Goal: Task Accomplishment & Management: Use online tool/utility

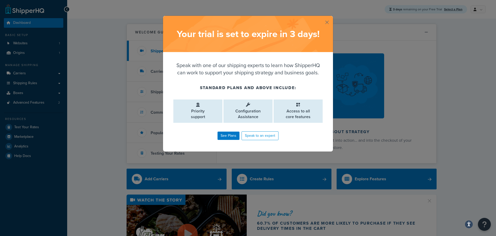
click at [332, 17] on button "button" at bounding box center [332, 16] width 1 height 1
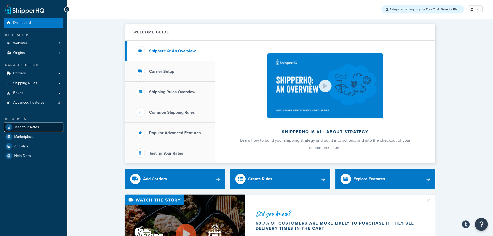
click at [33, 126] on span "Test Your Rates" at bounding box center [26, 127] width 25 height 4
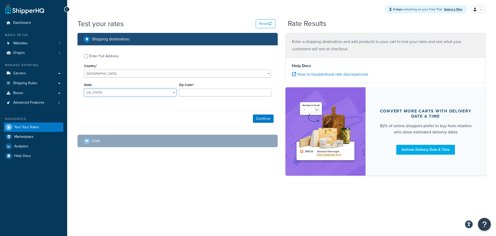
click at [151, 93] on select "Alabama Alaska American Samoa Arizona Arkansas Armed Forces Americas Armed Forc…" at bounding box center [130, 92] width 93 height 8
select select "MD"
click at [99, 93] on select "Alabama Alaska American Samoa Arizona Arkansas Armed Forces Americas Armed Forc…" at bounding box center [130, 92] width 93 height 8
click at [197, 92] on input "Zip Code*" at bounding box center [225, 92] width 93 height 8
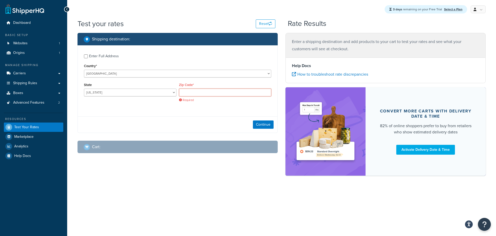
click at [207, 90] on input "Zip Code*" at bounding box center [225, 92] width 93 height 8
paste input "20874-3965"
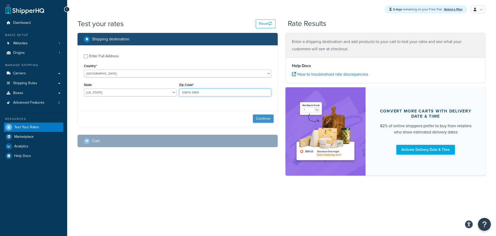
type input "20874-3965"
click at [259, 118] on button "Continue" at bounding box center [263, 118] width 21 height 8
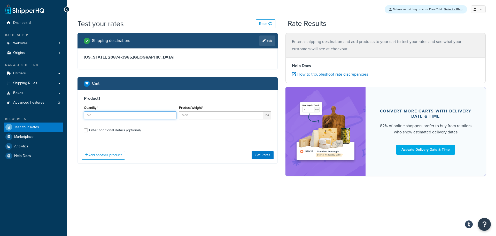
click at [162, 115] on input "Quantity*" at bounding box center [130, 115] width 93 height 8
type input "1"
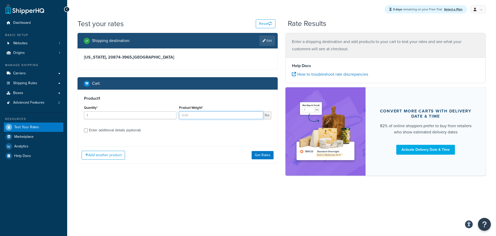
click at [211, 114] on input "Product Weight*" at bounding box center [221, 115] width 85 height 8
type input "2"
click at [238, 142] on div "Product 1 Quantity* 1 Product Weight* 2 lbs Enter additional details (optional)" at bounding box center [178, 115] width 200 height 53
click at [260, 154] on button "Get Rates" at bounding box center [263, 155] width 22 height 8
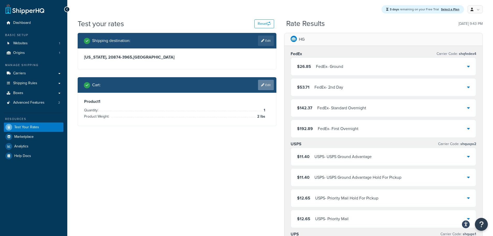
click at [265, 85] on link "Edit" at bounding box center [266, 85] width 16 height 10
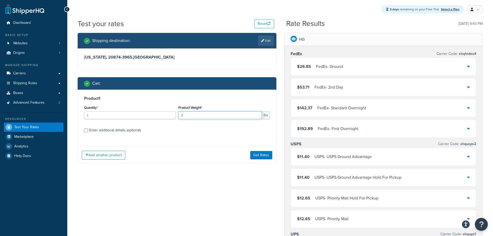
drag, startPoint x: 188, startPoint y: 114, endPoint x: 172, endPoint y: 113, distance: 16.0
click at [172, 113] on div "Quantity* 1 Product Weight* 2 lbs" at bounding box center [177, 113] width 188 height 19
type input "1.5"
click at [260, 155] on button "Get Rates" at bounding box center [261, 155] width 22 height 8
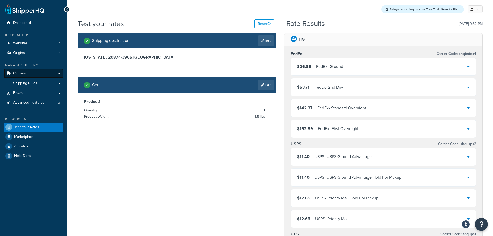
click at [33, 75] on link "Carriers" at bounding box center [33, 74] width 59 height 10
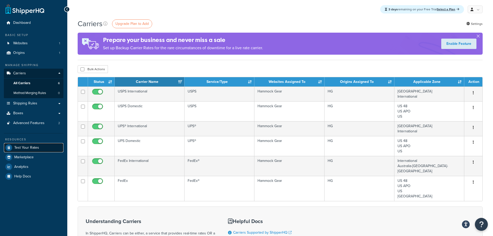
click at [29, 148] on span "Test Your Rates" at bounding box center [26, 147] width 25 height 4
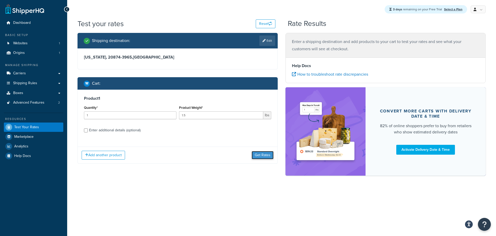
click at [259, 155] on button "Get Rates" at bounding box center [263, 155] width 22 height 8
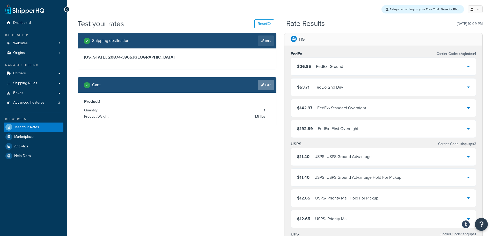
click at [268, 87] on link "Edit" at bounding box center [266, 85] width 16 height 10
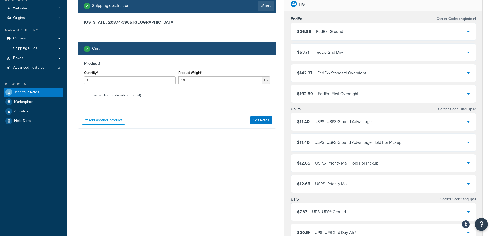
scroll to position [52, 0]
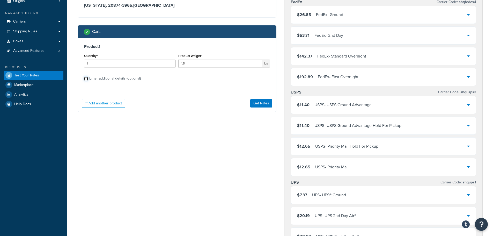
click at [86, 79] on input "Enter additional details (optional)" at bounding box center [86, 79] width 4 height 4
checkbox input "true"
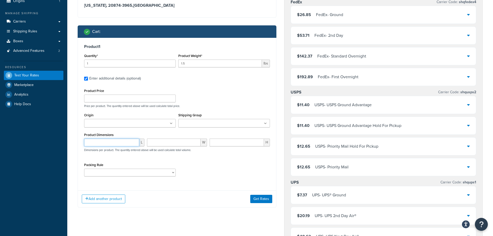
click at [125, 140] on input "number" at bounding box center [111, 142] width 55 height 8
type input "12"
click at [171, 143] on input "number" at bounding box center [174, 142] width 54 height 8
type input "12"
click at [228, 143] on input "number" at bounding box center [236, 142] width 54 height 8
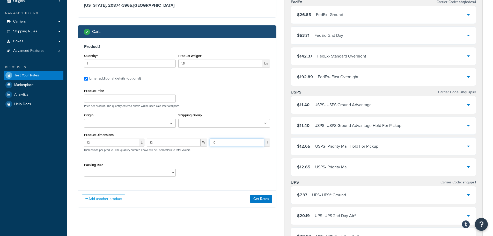
type input "10"
click at [171, 124] on icon at bounding box center [171, 123] width 2 height 3
click at [253, 198] on button "Get Rates" at bounding box center [261, 200] width 22 height 8
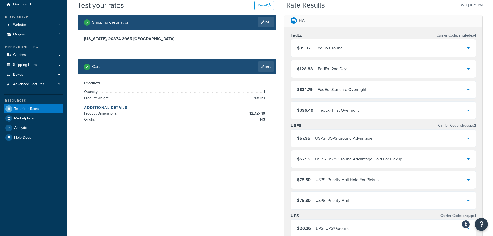
scroll to position [0, 0]
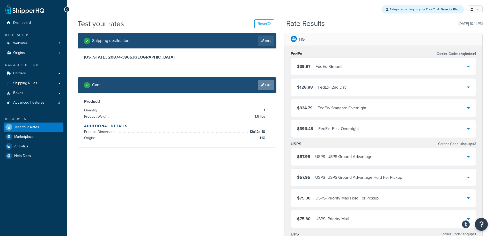
click at [269, 85] on link "Edit" at bounding box center [266, 85] width 16 height 10
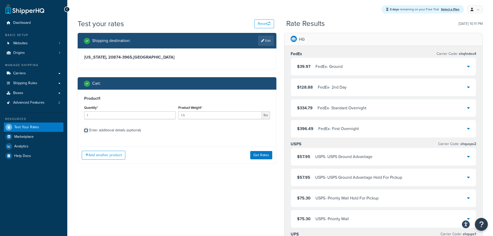
click at [86, 128] on input "Enter additional details (optional)" at bounding box center [86, 130] width 4 height 4
checkbox input "true"
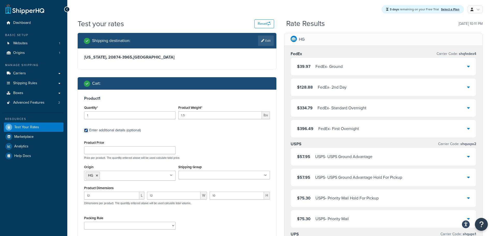
scroll to position [52, 0]
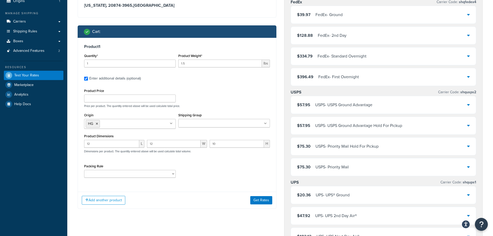
click at [266, 124] on icon at bounding box center [265, 123] width 3 height 3
click at [246, 99] on div "Product Price Price per product. The quantity entered above will be used calcul…" at bounding box center [177, 97] width 188 height 20
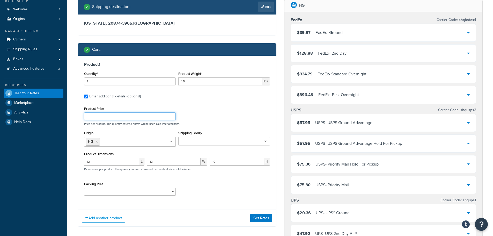
scroll to position [52, 0]
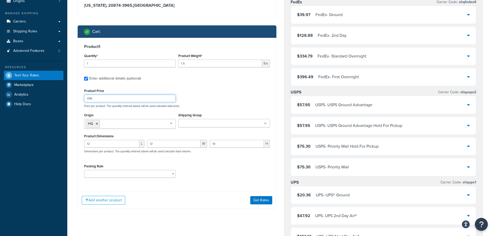
type input "495"
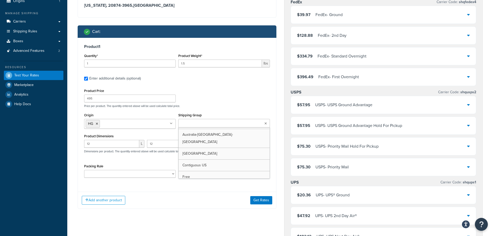
scroll to position [0, 0]
click at [250, 94] on div "Product Price 495 Price per product. The quantity entered above will be used ca…" at bounding box center [177, 97] width 188 height 20
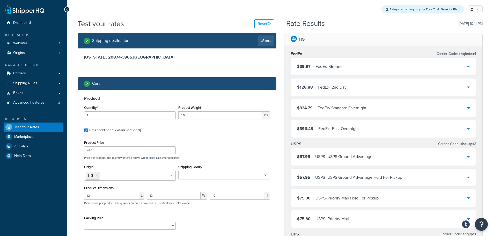
click at [99, 9] on div "3 days remaining on your Free Trial Select a Plan My Profile Billing Global Set…" at bounding box center [279, 9] width 425 height 19
click at [260, 24] on button "Reset" at bounding box center [264, 23] width 20 height 9
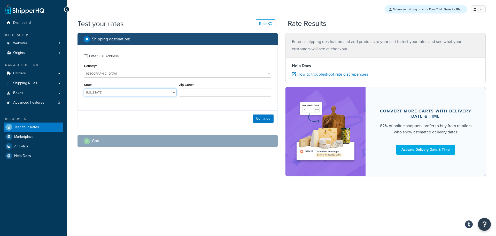
click at [124, 93] on select "[US_STATE] [US_STATE] [US_STATE] [US_STATE] [US_STATE] Armed Forces Americas Ar…" at bounding box center [130, 92] width 93 height 8
select select "TN"
click at [136, 93] on select "[US_STATE] [US_STATE] [US_STATE] [US_STATE] [US_STATE] Armed Forces Americas Ar…" at bounding box center [130, 92] width 93 height 8
click at [195, 93] on input "Zip Code*" at bounding box center [225, 92] width 93 height 8
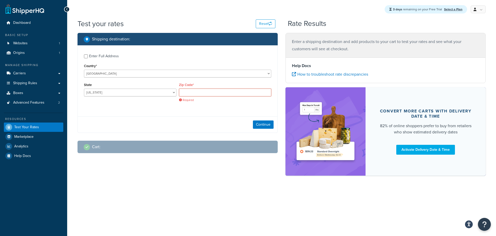
click at [216, 96] on input "Zip Code*" at bounding box center [225, 92] width 93 height 8
paste input "37803-8429"
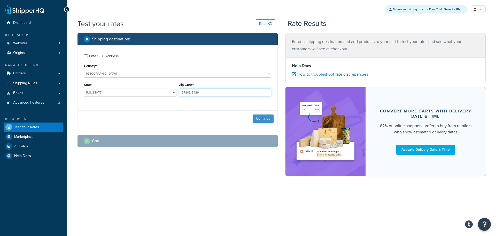
type input "37803-8429"
click at [264, 119] on button "Continue" at bounding box center [263, 118] width 21 height 8
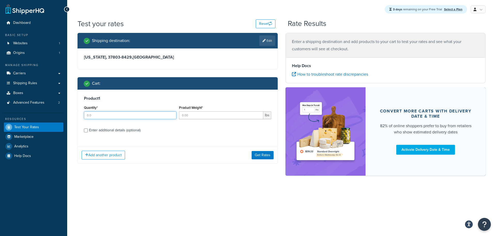
click at [167, 111] on input "Quantity*" at bounding box center [130, 115] width 93 height 8
type input "1"
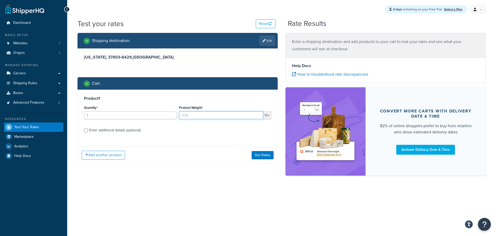
click at [205, 115] on input "Product Weight*" at bounding box center [221, 115] width 85 height 8
type input "1"
click at [191, 132] on label "Enter additional details (optional)" at bounding box center [180, 129] width 182 height 8
click at [88, 132] on input "Enter additional details (optional)" at bounding box center [86, 130] width 4 height 4
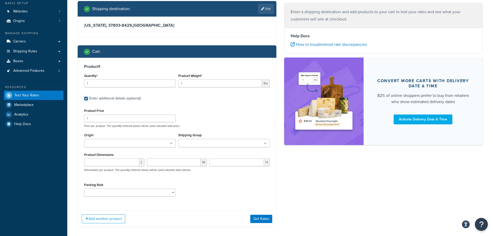
scroll to position [52, 0]
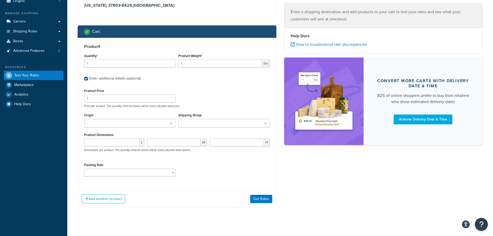
click at [85, 79] on input "Enter additional details (optional)" at bounding box center [86, 79] width 4 height 4
checkbox input "false"
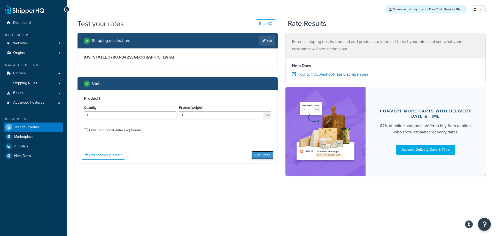
click at [259, 155] on button "Get Rates" at bounding box center [263, 155] width 22 height 8
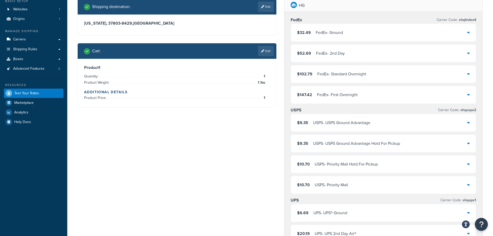
scroll to position [52, 0]
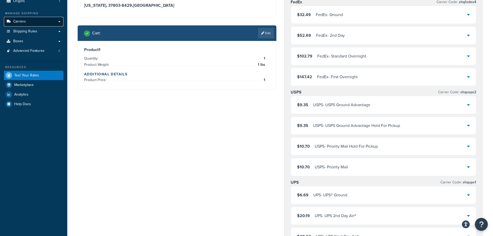
click at [29, 22] on link "Carriers" at bounding box center [33, 22] width 59 height 10
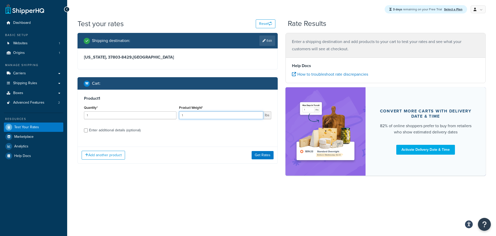
drag, startPoint x: 181, startPoint y: 116, endPoint x: 178, endPoint y: 116, distance: 3.1
click at [178, 116] on div "Product Weight* 1 lbs" at bounding box center [225, 113] width 95 height 19
type input ".67"
click at [264, 156] on button "Get Rates" at bounding box center [263, 155] width 22 height 8
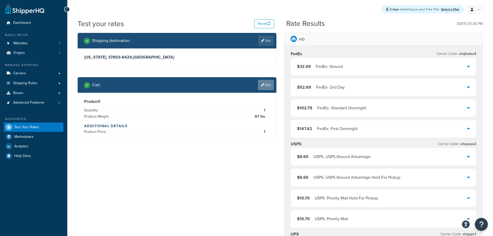
click at [264, 85] on link "Edit" at bounding box center [266, 85] width 16 height 10
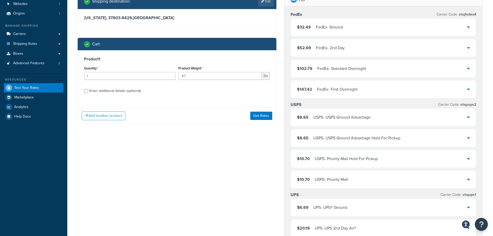
scroll to position [52, 0]
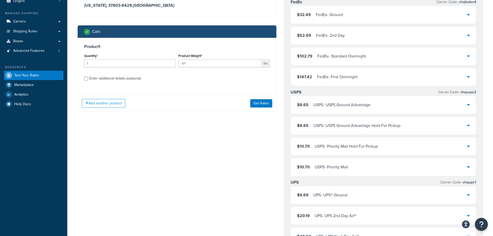
click at [93, 75] on div "Enter additional details (optional)" at bounding box center [114, 78] width 51 height 7
click at [88, 77] on input "Enter additional details (optional)" at bounding box center [86, 79] width 4 height 4
checkbox input "true"
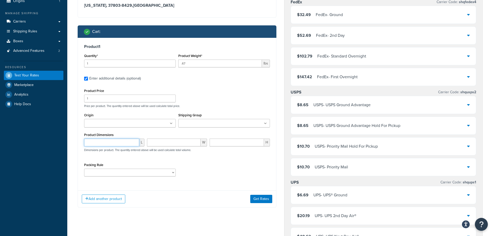
click at [131, 143] on input "number" at bounding box center [111, 142] width 55 height 8
type input "12"
click at [176, 143] on input "number" at bounding box center [174, 142] width 54 height 8
type input "12"
click at [222, 143] on input "number" at bounding box center [236, 142] width 54 height 8
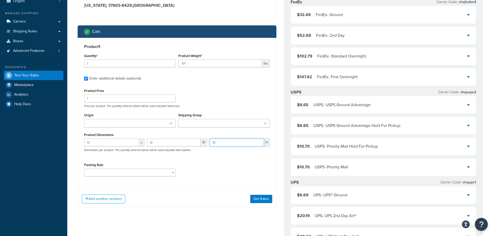
type input "10"
click at [207, 166] on div "Packing Rule large items" at bounding box center [177, 170] width 188 height 19
click at [256, 196] on button "Get Rates" at bounding box center [261, 198] width 22 height 8
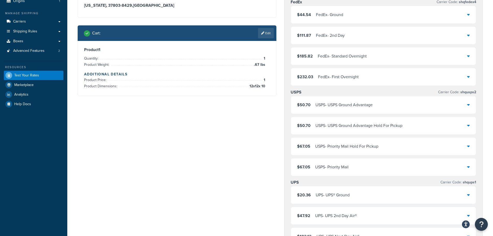
click at [227, 86] on li "Product Dimensions: 12 x 12 x 10" at bounding box center [174, 86] width 181 height 6
click at [265, 34] on link "Edit" at bounding box center [266, 33] width 16 height 10
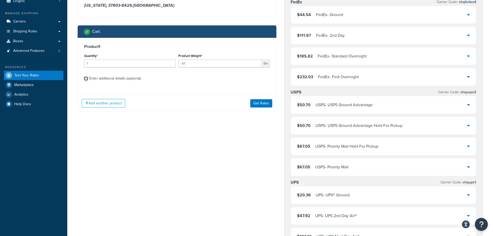
click at [86, 79] on input "Enter additional details (optional)" at bounding box center [86, 79] width 4 height 4
checkbox input "true"
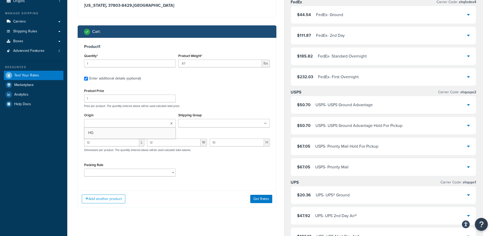
click at [116, 121] on input "Origin" at bounding box center [109, 123] width 46 height 6
click at [224, 62] on input ".67" at bounding box center [220, 63] width 84 height 8
drag, startPoint x: 193, startPoint y: 63, endPoint x: 172, endPoint y: 62, distance: 20.7
click at [172, 62] on div "Quantity* 1 Product Weight* .67 lbs" at bounding box center [177, 61] width 188 height 19
type input ".3"
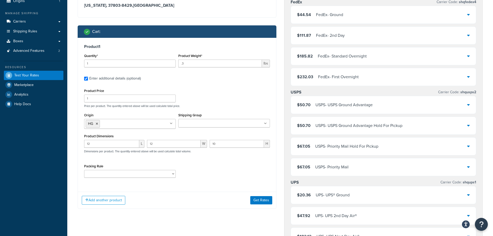
click at [237, 88] on div "Product Price 1 Price per product. The quantity entered above will be used calc…" at bounding box center [177, 97] width 188 height 20
drag, startPoint x: 94, startPoint y: 63, endPoint x: 71, endPoint y: 63, distance: 22.5
click at [220, 88] on div "Product 1 Quantity* 0 Product Weight* .3 lbs Enter additional details (optional…" at bounding box center [177, 113] width 198 height 150
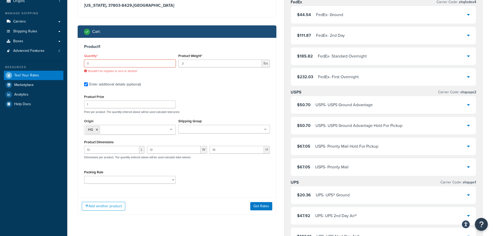
click at [159, 64] on input "0" at bounding box center [130, 63] width 92 height 8
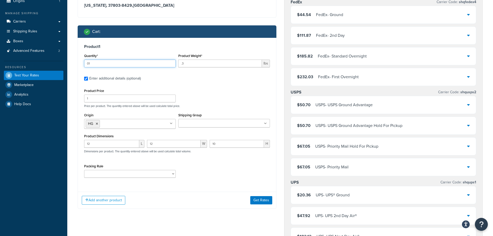
type input "0"
type input "1"
click at [204, 80] on label "Enter additional details (optional)" at bounding box center [179, 78] width 180 height 8
click at [88, 80] on input "Enter additional details (optional)" at bounding box center [86, 79] width 4 height 4
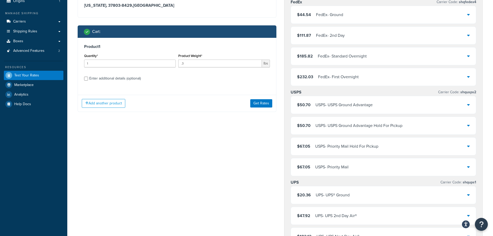
click at [115, 76] on div "Enter additional details (optional)" at bounding box center [114, 78] width 51 height 7
click at [88, 77] on input "Enter additional details (optional)" at bounding box center [86, 79] width 4 height 4
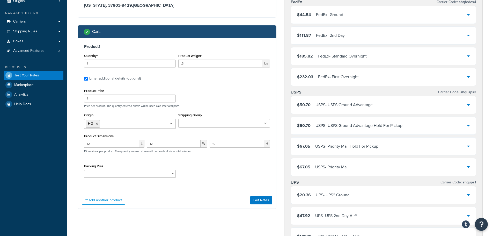
click at [94, 78] on div "Enter additional details (optional)" at bounding box center [114, 78] width 51 height 7
click at [88, 78] on input "Enter additional details (optional)" at bounding box center [86, 79] width 4 height 4
checkbox input "false"
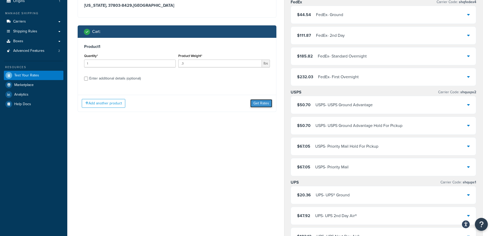
click at [258, 103] on button "Get Rates" at bounding box center [261, 103] width 22 height 8
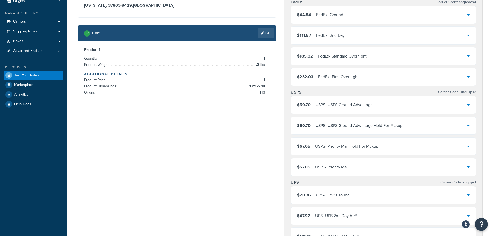
click at [127, 81] on li "Product Price: 1" at bounding box center [174, 80] width 181 height 6
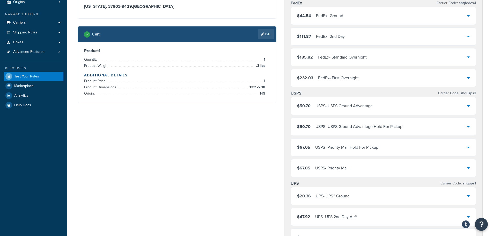
scroll to position [0, 0]
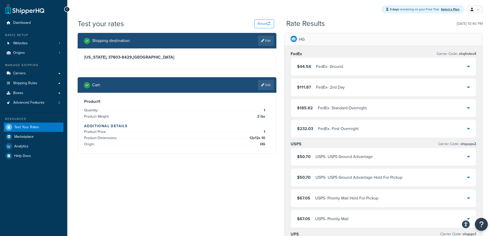
click at [268, 41] on link "Edit" at bounding box center [266, 40] width 16 height 10
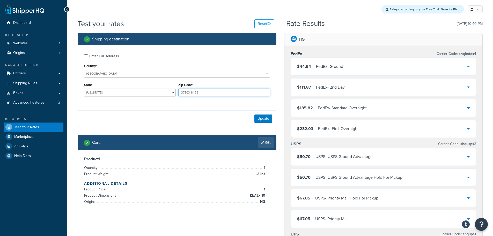
drag, startPoint x: 192, startPoint y: 93, endPoint x: 173, endPoint y: 92, distance: 18.6
click at [173, 92] on div "State [US_STATE] [US_STATE] [US_STATE] [US_STATE] [US_STATE] Armed Forces Ameri…" at bounding box center [177, 90] width 188 height 19
click at [265, 24] on button "Reset" at bounding box center [264, 23] width 20 height 9
select select "AL"
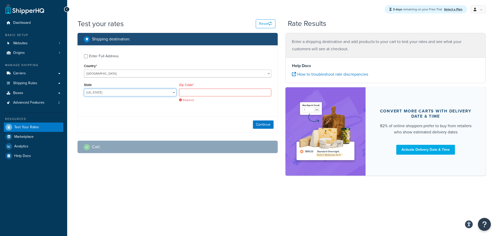
click at [128, 94] on select "[US_STATE] [US_STATE] [US_STATE] [US_STATE] [US_STATE] Armed Forces Americas Ar…" at bounding box center [130, 92] width 93 height 8
select select "TN"
click at [105, 93] on select "[US_STATE] [US_STATE] [US_STATE] [US_STATE] [US_STATE] Armed Forces Americas Ar…" at bounding box center [130, 92] width 93 height 8
click at [195, 95] on input "Zip Code*" at bounding box center [225, 92] width 93 height 8
paste input "37803-8429"
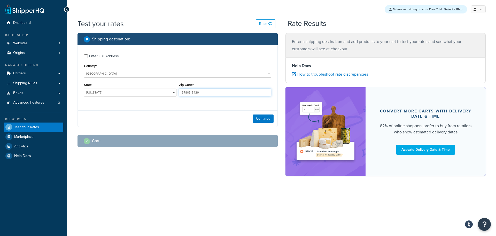
type input "37803-8429"
click at [202, 104] on div "Enter Full Address Country* [GEOGRAPHIC_DATA] [GEOGRAPHIC_DATA] [GEOGRAPHIC_DAT…" at bounding box center [178, 75] width 200 height 61
click at [260, 116] on button "Continue" at bounding box center [263, 118] width 21 height 8
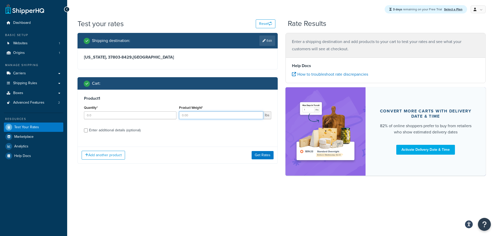
click at [207, 116] on input "Product Weight*" at bounding box center [221, 115] width 85 height 8
type input ".32"
click at [202, 142] on div "Product 1 Quantity* Product Weight* .32 lbs Enter additional details (optional)" at bounding box center [178, 115] width 200 height 53
click at [265, 155] on button "Get Rates" at bounding box center [263, 155] width 22 height 8
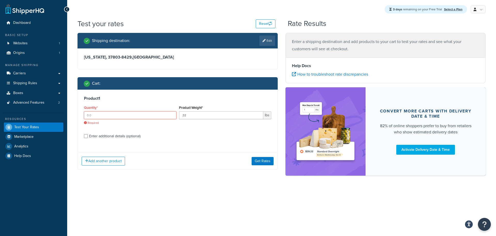
drag, startPoint x: 141, startPoint y: 117, endPoint x: 146, endPoint y: 115, distance: 5.6
click at [141, 117] on input "Quantity*" at bounding box center [130, 115] width 93 height 8
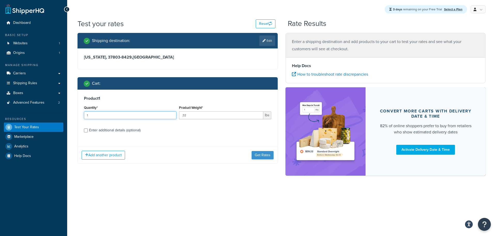
type input "1"
click at [268, 154] on button "Get Rates" at bounding box center [263, 155] width 22 height 8
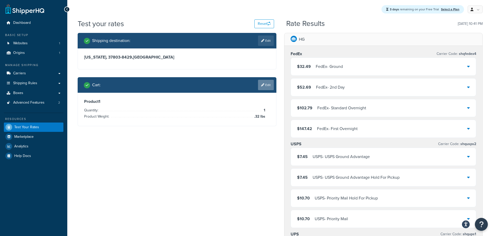
click at [265, 85] on link "Edit" at bounding box center [266, 85] width 16 height 10
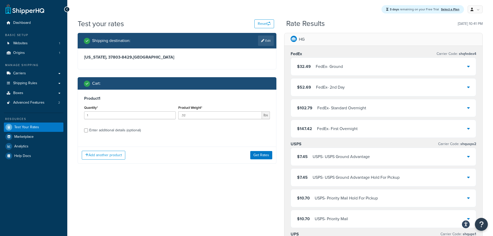
click at [83, 129] on div "Product 1 Quantity* 1 Product Weight* .32 lbs Enter additional details (optiona…" at bounding box center [177, 115] width 198 height 53
click at [84, 130] on div "Product 1 Quantity* 1 Product Weight* .32 lbs Enter additional details (optiona…" at bounding box center [177, 115] width 198 height 53
click at [89, 132] on div "Enter additional details (optional)" at bounding box center [114, 129] width 51 height 7
click at [88, 132] on input "Enter additional details (optional)" at bounding box center [86, 130] width 4 height 4
checkbox input "true"
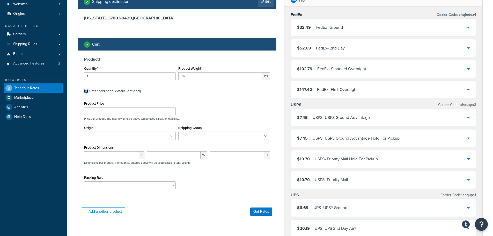
scroll to position [52, 0]
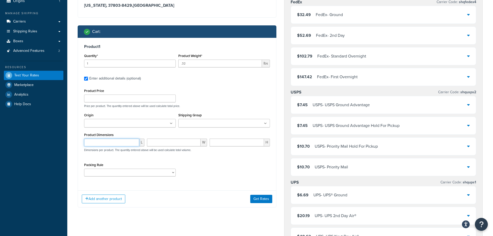
click at [125, 142] on input "number" at bounding box center [111, 142] width 55 height 8
click at [121, 141] on input "number" at bounding box center [111, 142] width 55 height 8
type input "10"
click at [163, 142] on input "number" at bounding box center [174, 142] width 54 height 8
type input "7"
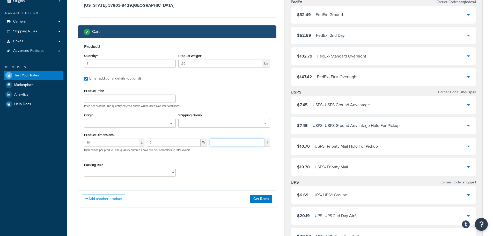
click at [221, 143] on input "number" at bounding box center [236, 142] width 54 height 8
type input "5"
click at [255, 195] on button "Get Rates" at bounding box center [261, 198] width 22 height 8
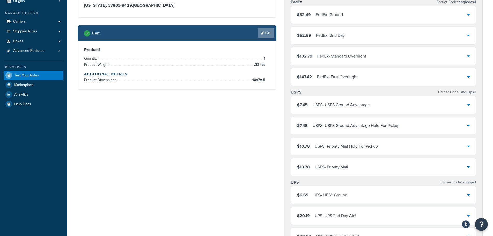
click at [265, 32] on link "Edit" at bounding box center [266, 33] width 16 height 10
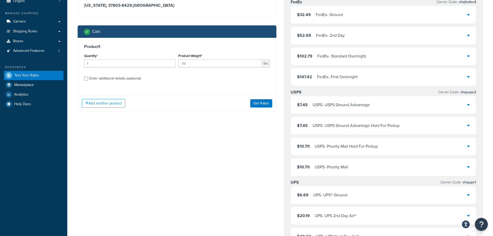
click at [107, 78] on div "Enter additional details (optional)" at bounding box center [114, 78] width 51 height 7
click at [88, 78] on input "Enter additional details (optional)" at bounding box center [86, 79] width 4 height 4
checkbox input "true"
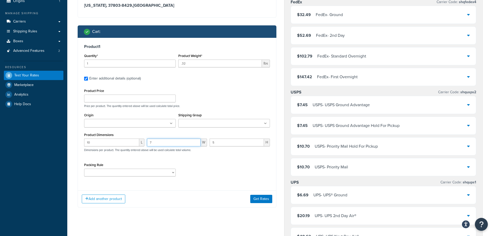
click at [140, 144] on div "10 L 7 W 5 H Dimensions per product. The quantity entered above will be used ca…" at bounding box center [177, 147] width 188 height 19
type input "12"
click at [218, 142] on input "5" at bounding box center [236, 142] width 54 height 8
drag, startPoint x: 215, startPoint y: 142, endPoint x: 209, endPoint y: 141, distance: 6.0
click at [209, 141] on input "5" at bounding box center [236, 142] width 54 height 8
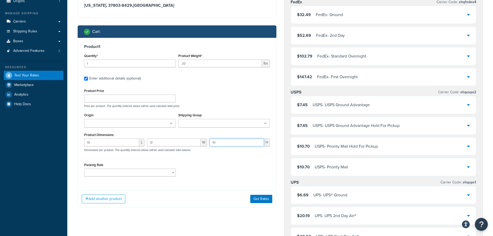
type input "10"
click at [210, 168] on div "Packing Rule large items" at bounding box center [177, 170] width 188 height 19
click at [259, 198] on button "Get Rates" at bounding box center [261, 198] width 22 height 8
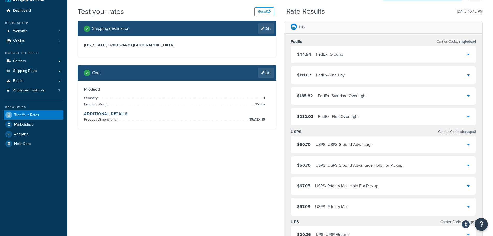
scroll to position [0, 0]
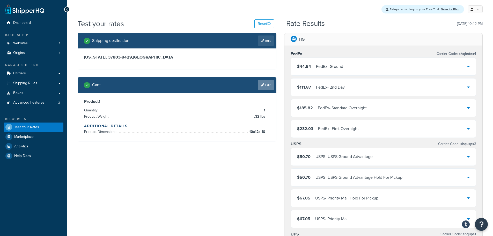
click at [265, 86] on link "Edit" at bounding box center [266, 85] width 16 height 10
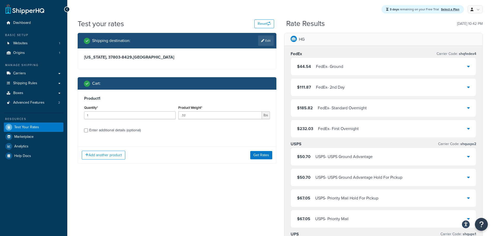
click at [90, 130] on div "Enter additional details (optional)" at bounding box center [114, 129] width 51 height 7
click at [88, 130] on input "Enter additional details (optional)" at bounding box center [86, 130] width 4 height 4
checkbox input "true"
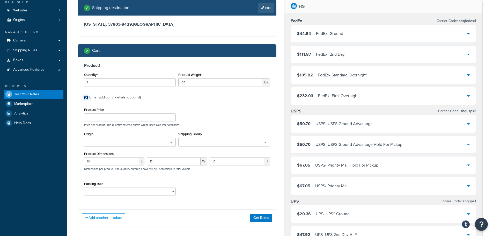
scroll to position [52, 0]
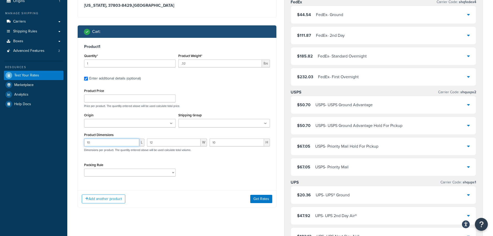
drag, startPoint x: 81, startPoint y: 140, endPoint x: 72, endPoint y: 141, distance: 9.1
click at [74, 140] on div "Shipping destination : Edit [US_STATE], 37803-8429 , [GEOGRAPHIC_DATA] Cart : P…" at bounding box center [177, 98] width 206 height 234
drag, startPoint x: 155, startPoint y: 141, endPoint x: 140, endPoint y: 140, distance: 15.0
click at [140, 140] on div "10 L 12 W 10 H Dimensions per product. The quantity entered above will be used …" at bounding box center [177, 147] width 188 height 19
type input "7"
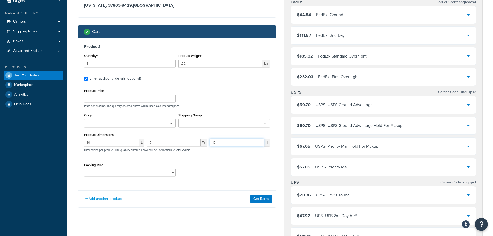
drag, startPoint x: 228, startPoint y: 141, endPoint x: 218, endPoint y: 142, distance: 10.2
click at [221, 141] on input "10" at bounding box center [236, 142] width 54 height 8
drag, startPoint x: 218, startPoint y: 142, endPoint x: 206, endPoint y: 140, distance: 12.8
click at [206, 140] on div "10 L 7 W 10 H Dimensions per product. The quantity entered above will be used c…" at bounding box center [177, 147] width 188 height 19
type input "5"
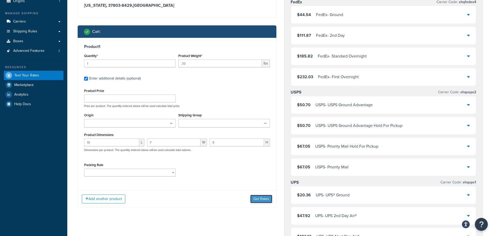
click at [259, 199] on button "Get Rates" at bounding box center [261, 198] width 22 height 8
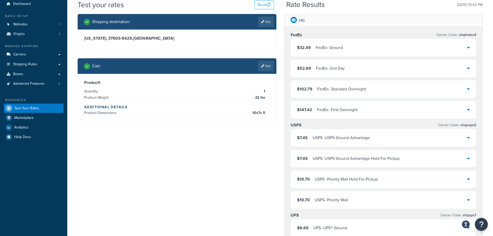
scroll to position [0, 0]
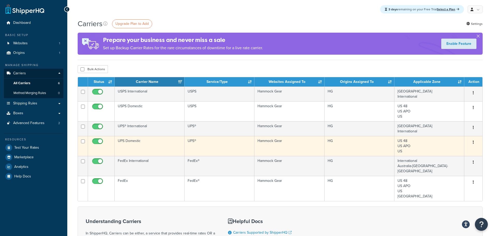
click at [472, 140] on button "button" at bounding box center [472, 142] width 7 height 8
click at [441, 151] on link "Edit" at bounding box center [452, 152] width 41 height 11
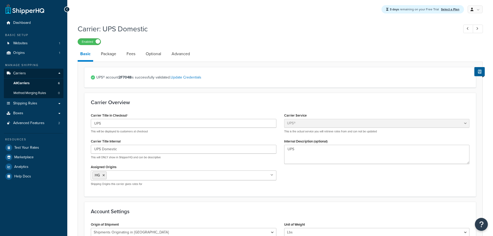
select select "ups"
select select "us"
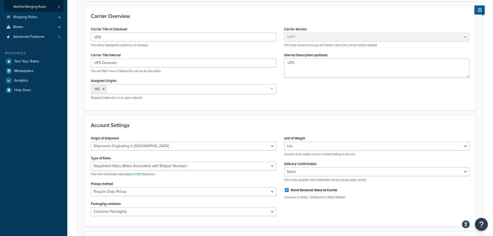
scroll to position [103, 0]
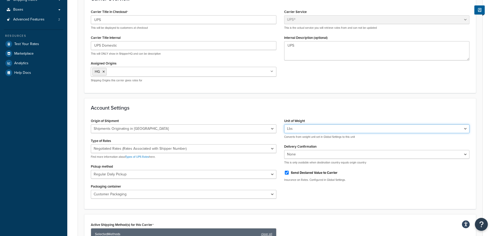
click at [465, 129] on select "Lbs Kgs Convert LBS to KG" at bounding box center [376, 128] width 185 height 9
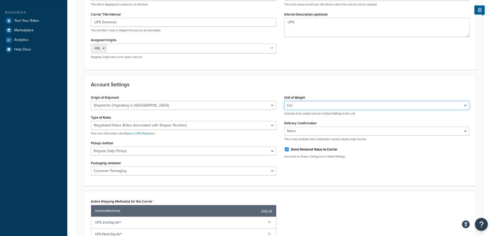
scroll to position [155, 0]
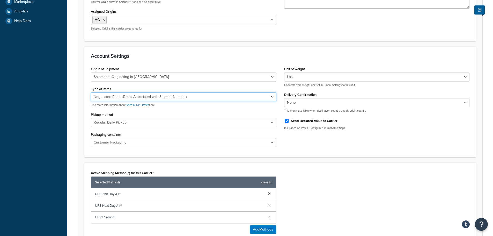
click at [272, 96] on select "Negotiated Rates (Rates Associated with Shipper Number) Daily Rates Retail Rate…" at bounding box center [183, 96] width 185 height 9
click at [346, 147] on div "Origin of Shipment United States Domestic Shipments Shipments Originating in Un…" at bounding box center [280, 107] width 386 height 85
click at [271, 141] on select "Customer Packaging UPS Letter Envelope Customer Supplied Package UPS Tube UPS P…" at bounding box center [183, 142] width 185 height 9
click at [302, 147] on div "Origin of Shipment United States Domestic Shipments Shipments Originating in Un…" at bounding box center [280, 107] width 386 height 85
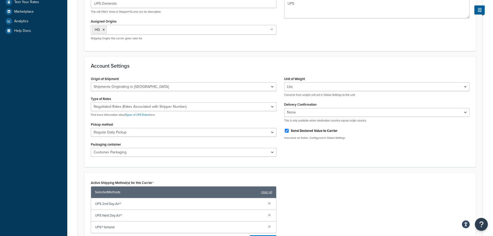
scroll to position [0, 0]
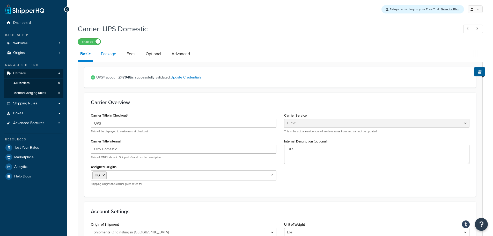
click at [114, 54] on link "Package" at bounding box center [108, 54] width 20 height 12
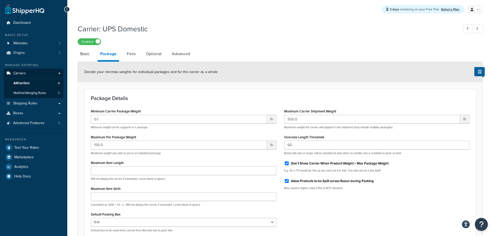
scroll to position [52, 0]
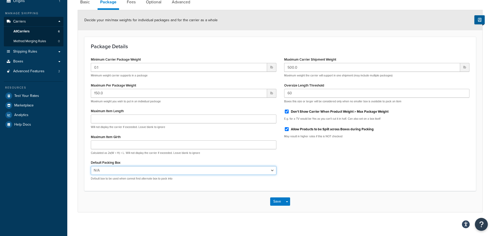
click at [271, 171] on select "N/A" at bounding box center [183, 170] width 185 height 9
click at [320, 171] on div "Minimum Carrier Package Weight 0.1 lb Minimum weight carrier supports in a pack…" at bounding box center [280, 120] width 386 height 129
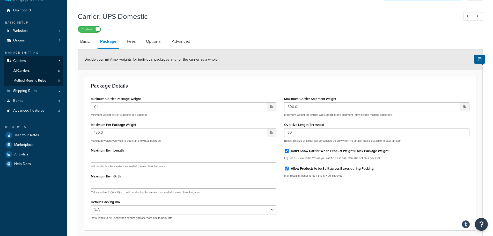
scroll to position [0, 0]
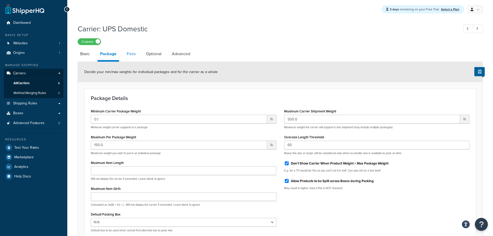
click at [127, 54] on link "Fees" at bounding box center [131, 54] width 14 height 12
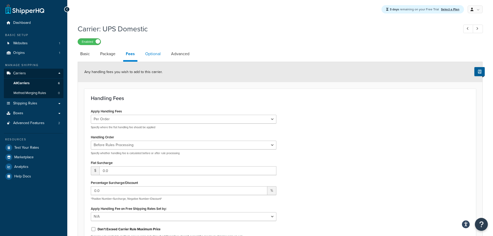
click at [148, 54] on link "Optional" at bounding box center [152, 54] width 21 height 12
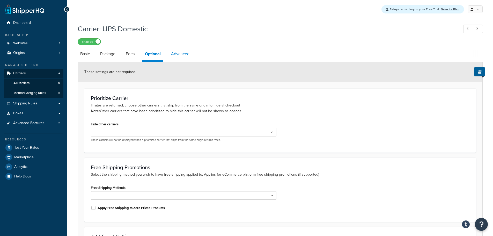
click at [181, 54] on link "Advanced" at bounding box center [180, 54] width 24 height 12
select select "false"
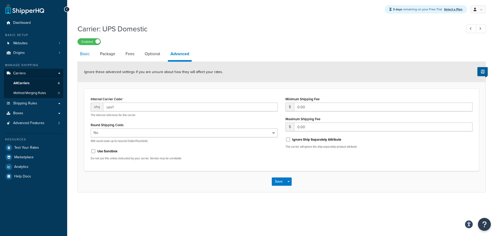
click at [86, 54] on link "Basic" at bounding box center [85, 54] width 15 height 12
select select "ups"
select select "us"
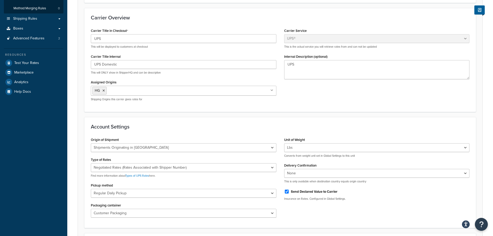
scroll to position [103, 0]
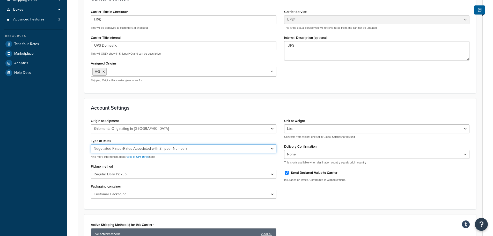
click at [273, 149] on select "Negotiated Rates (Rates Associated with Shipper Number) Daily Rates Retail Rate…" at bounding box center [183, 148] width 185 height 9
click at [91, 144] on select "Negotiated Rates (Rates Associated with Shipper Number) Daily Rates Retail Rate…" at bounding box center [183, 148] width 185 height 9
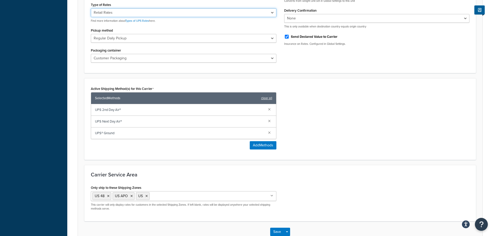
scroll to position [168, 0]
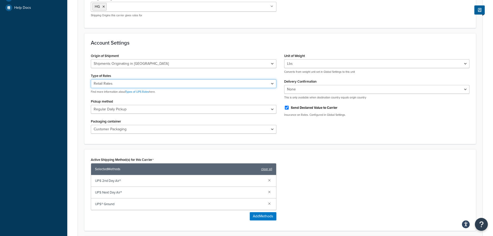
click at [274, 83] on select "Negotiated Rates (Rates Associated with Shipper Number) Daily Rates Retail Rate…" at bounding box center [183, 83] width 185 height 9
select select "00"
click at [91, 79] on select "Negotiated Rates (Rates Associated with Shipper Number) Daily Rates Retail Rate…" at bounding box center [183, 83] width 185 height 9
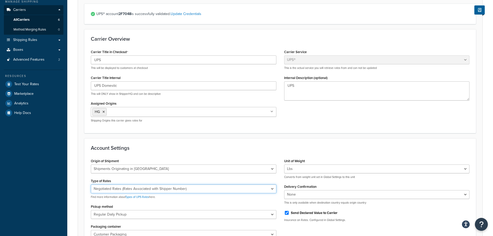
scroll to position [0, 0]
